Goal: Browse casually

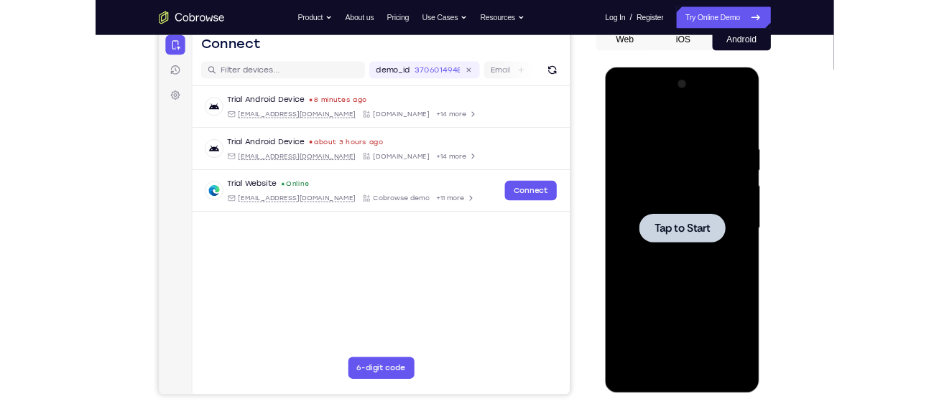
scroll to position [159, 0]
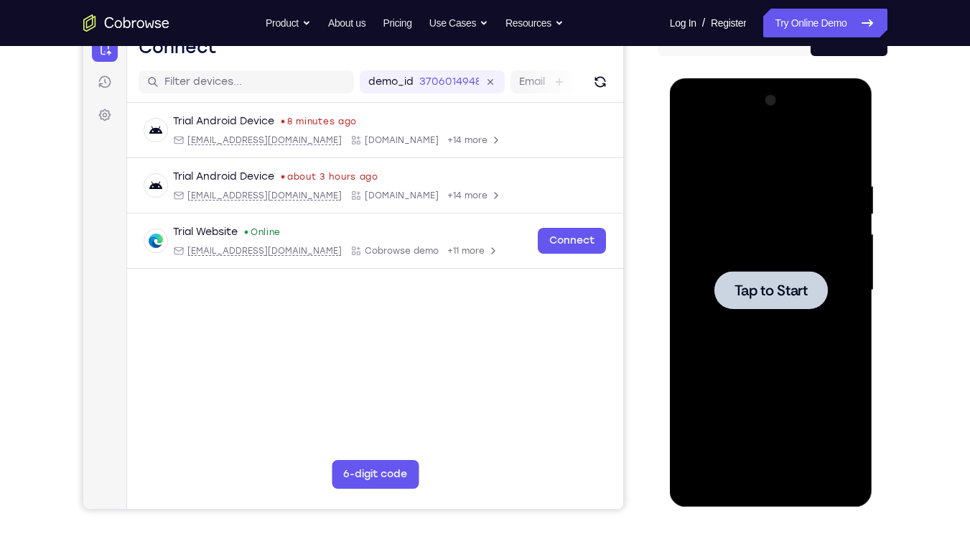
click at [795, 287] on span "Tap to Start" at bounding box center [771, 290] width 73 height 14
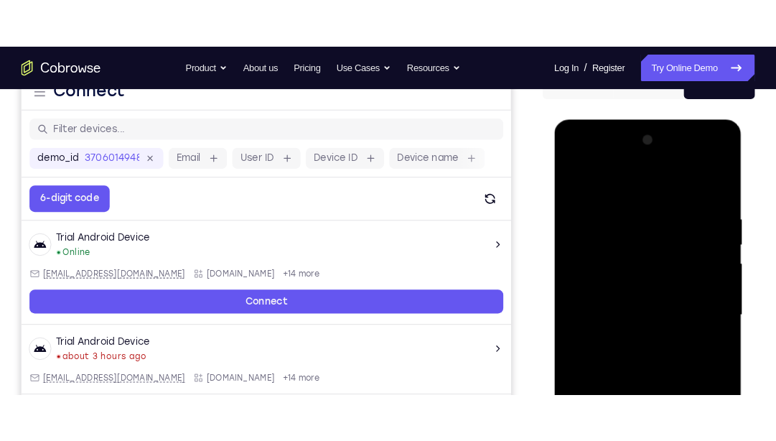
scroll to position [159, 0]
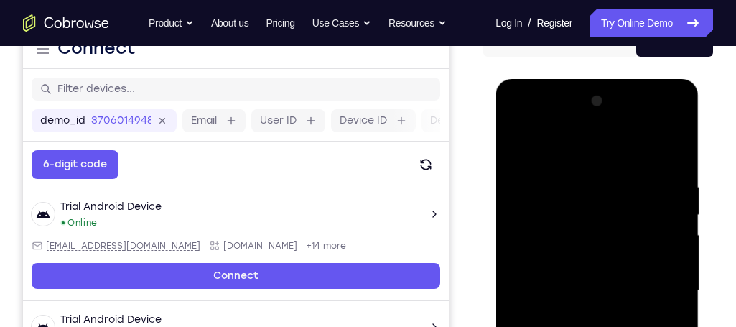
drag, startPoint x: 853, startPoint y: 0, endPoint x: 463, endPoint y: 73, distance: 396.7
click at [463, 73] on div "Your Support Agent Your Customer Web iOS Android" at bounding box center [368, 244] width 690 height 531
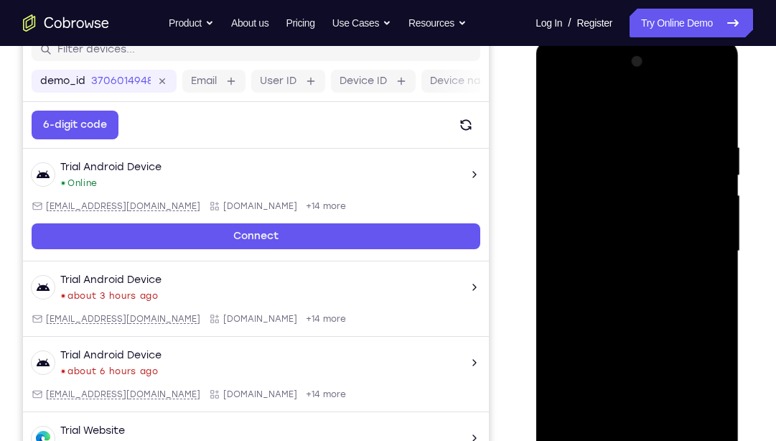
scroll to position [199, 0]
click at [638, 419] on div at bounding box center [637, 251] width 181 height 402
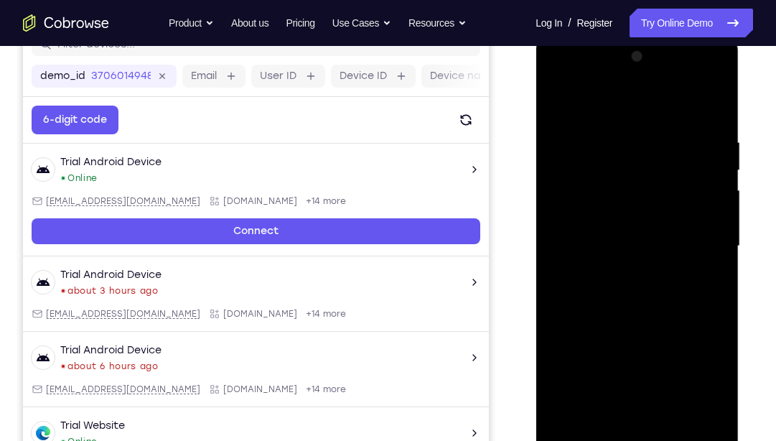
scroll to position [204, 0]
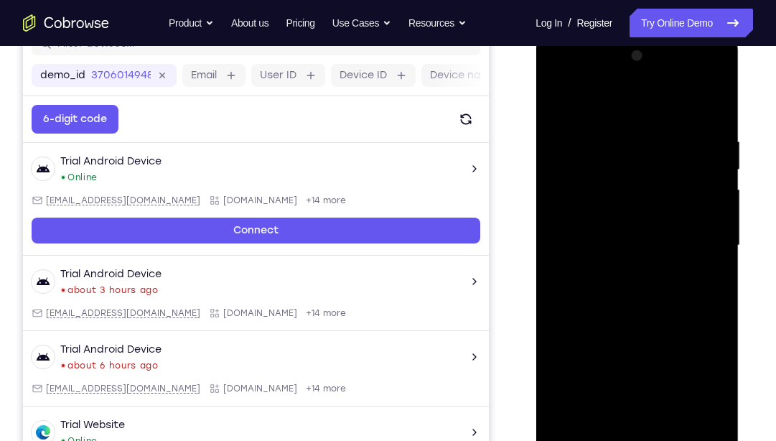
click at [700, 372] on div at bounding box center [637, 246] width 181 height 402
click at [638, 108] on div at bounding box center [637, 246] width 181 height 402
click at [692, 243] on div at bounding box center [637, 246] width 181 height 402
click at [627, 271] on div at bounding box center [637, 246] width 181 height 402
click at [647, 230] on div at bounding box center [637, 246] width 181 height 402
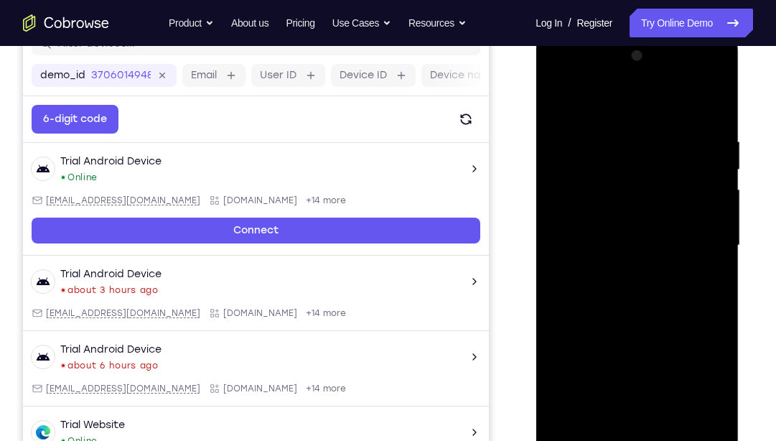
click at [626, 215] on div at bounding box center [637, 246] width 181 height 402
click at [636, 247] on div at bounding box center [637, 246] width 181 height 402
click at [636, 297] on div at bounding box center [637, 246] width 181 height 402
click at [636, 293] on div at bounding box center [637, 246] width 181 height 402
click at [651, 307] on div at bounding box center [637, 246] width 181 height 402
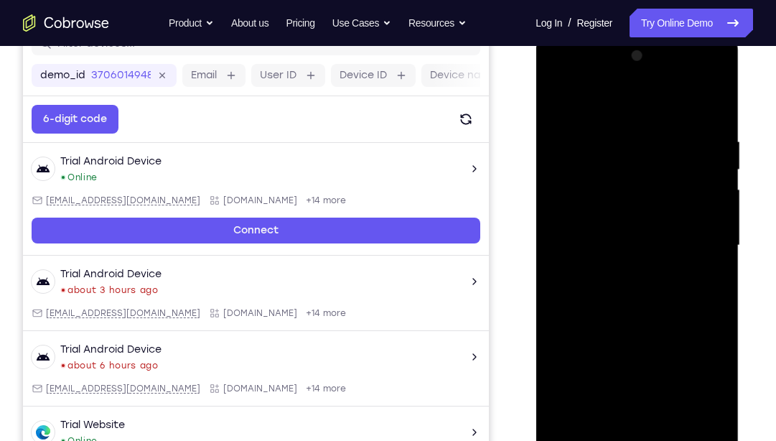
click at [671, 412] on div at bounding box center [637, 246] width 181 height 402
click at [654, 320] on div at bounding box center [637, 246] width 181 height 402
click at [638, 270] on div at bounding box center [637, 246] width 181 height 402
click at [558, 102] on div at bounding box center [637, 246] width 181 height 402
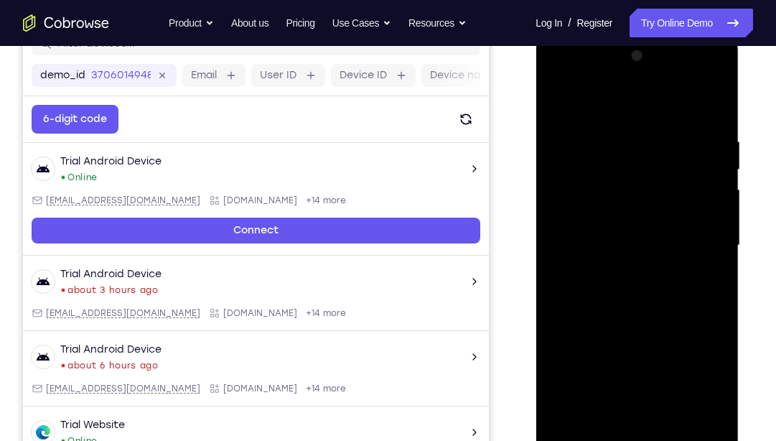
click at [616, 141] on div at bounding box center [637, 246] width 181 height 402
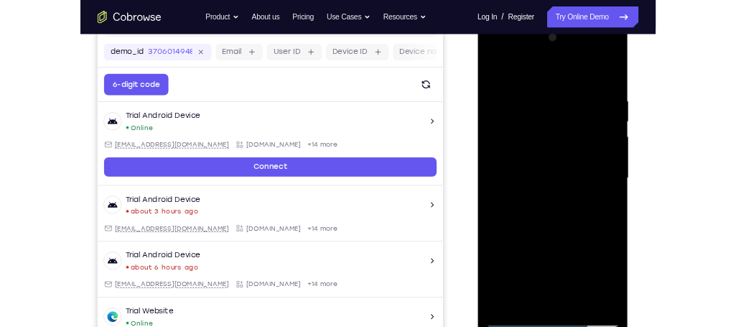
scroll to position [210, 0]
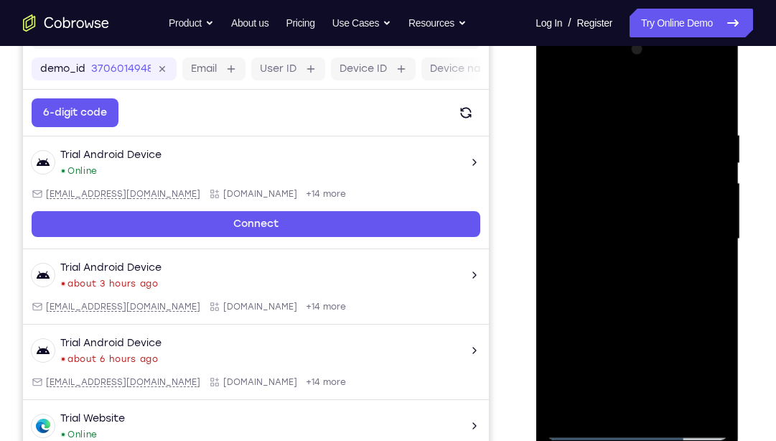
click at [692, 400] on div at bounding box center [637, 239] width 181 height 402
click at [696, 407] on div at bounding box center [637, 239] width 181 height 402
click at [709, 404] on div at bounding box center [637, 239] width 181 height 402
click at [695, 404] on div at bounding box center [637, 239] width 181 height 402
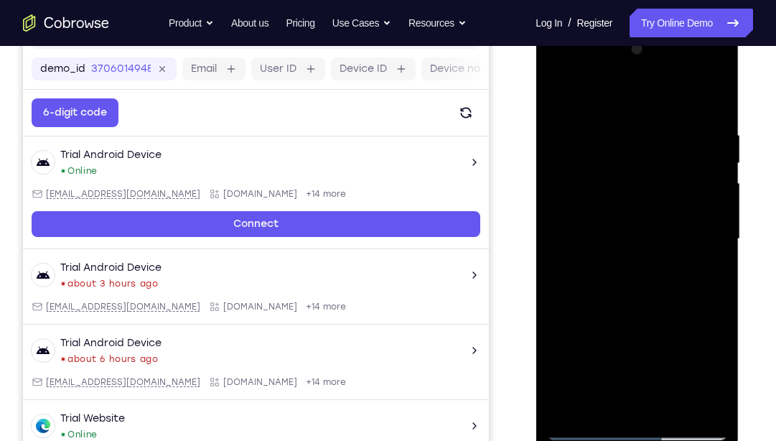
click at [695, 404] on div at bounding box center [637, 239] width 181 height 402
click at [707, 404] on div at bounding box center [637, 239] width 181 height 402
click at [700, 404] on div at bounding box center [637, 239] width 181 height 402
click at [687, 401] on div at bounding box center [637, 239] width 181 height 402
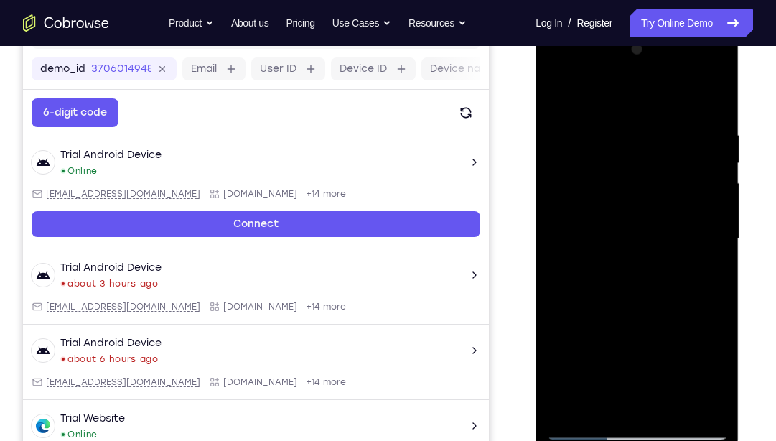
click at [713, 103] on div at bounding box center [637, 239] width 181 height 402
drag, startPoint x: 655, startPoint y: 96, endPoint x: 613, endPoint y: 283, distance: 191.3
click at [613, 283] on div at bounding box center [637, 239] width 181 height 402
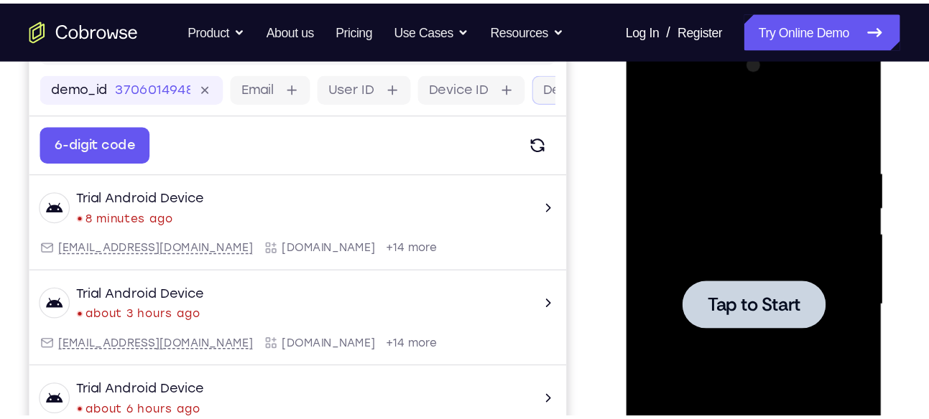
scroll to position [211, 0]
